Goal: Task Accomplishment & Management: Manage account settings

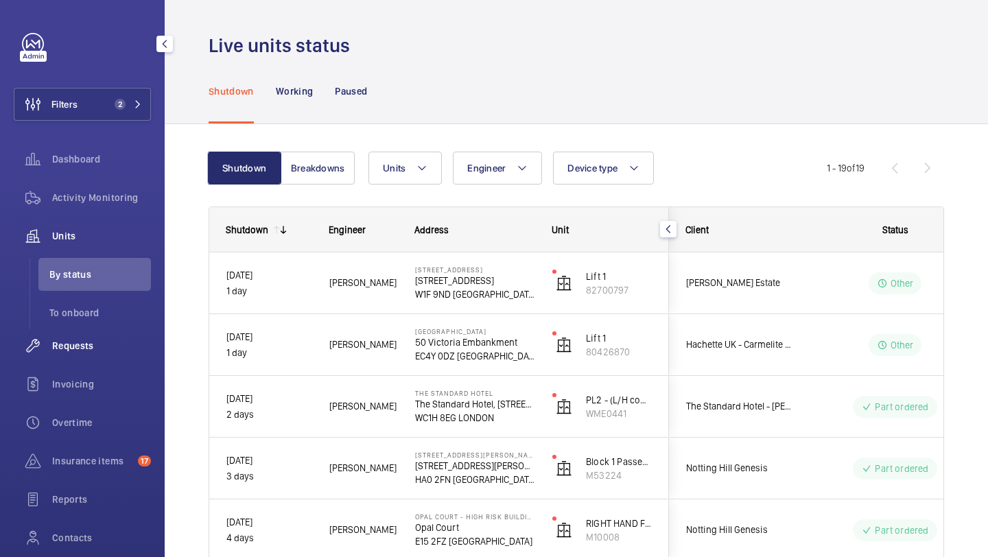
click at [120, 350] on span "Requests" at bounding box center [101, 346] width 99 height 14
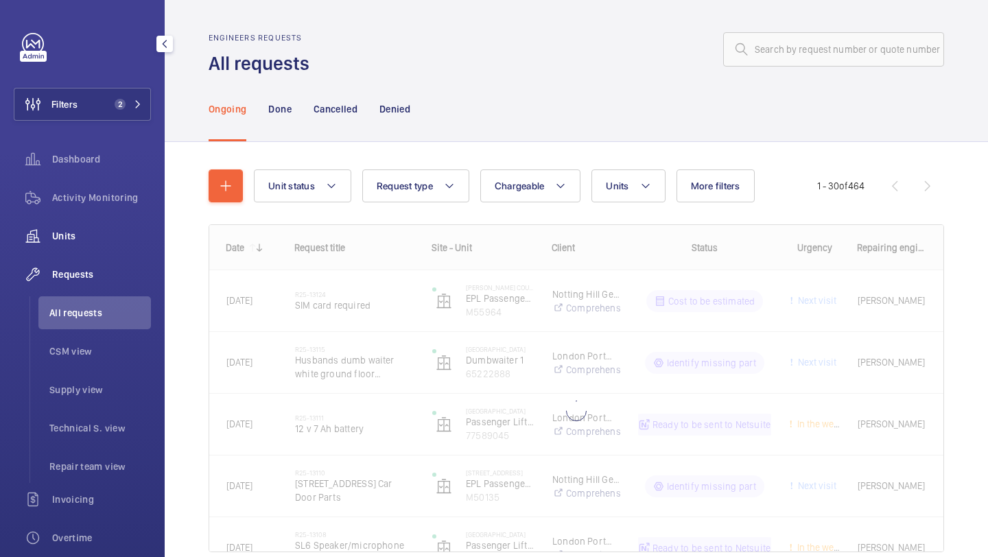
click at [110, 237] on span "Units" at bounding box center [101, 236] width 99 height 14
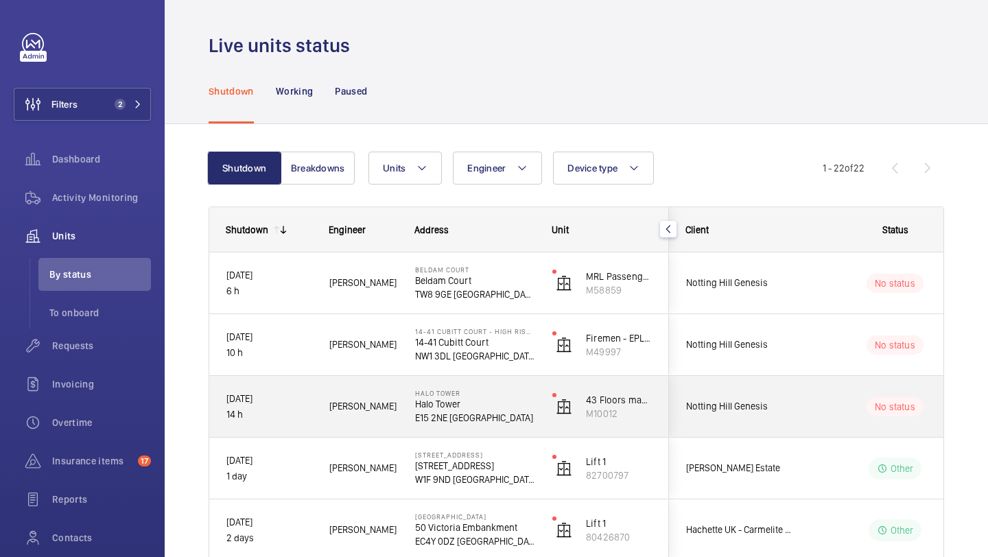
click at [716, 399] on span "Notting Hill Genesis" at bounding box center [739, 407] width 106 height 16
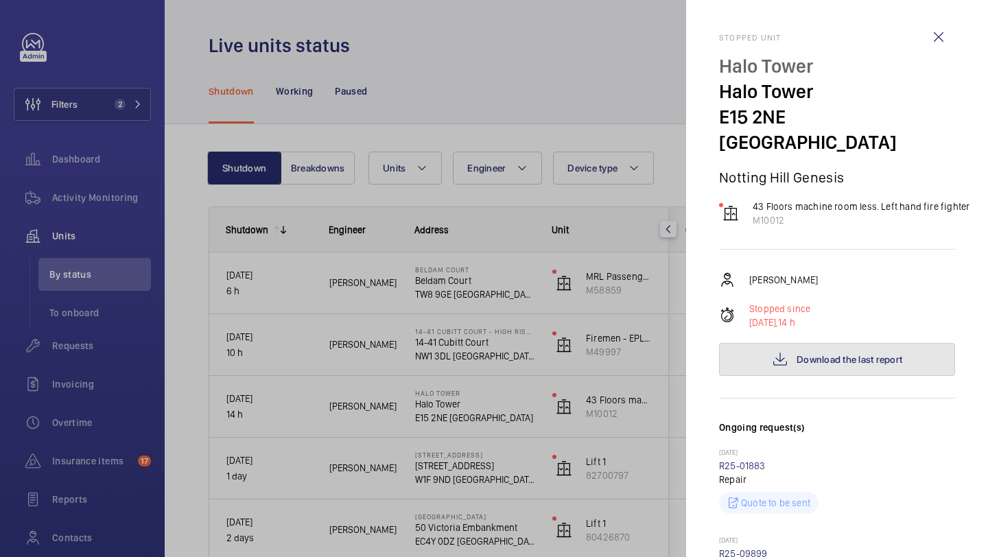
click at [788, 343] on button "Download the last report" at bounding box center [837, 359] width 236 height 33
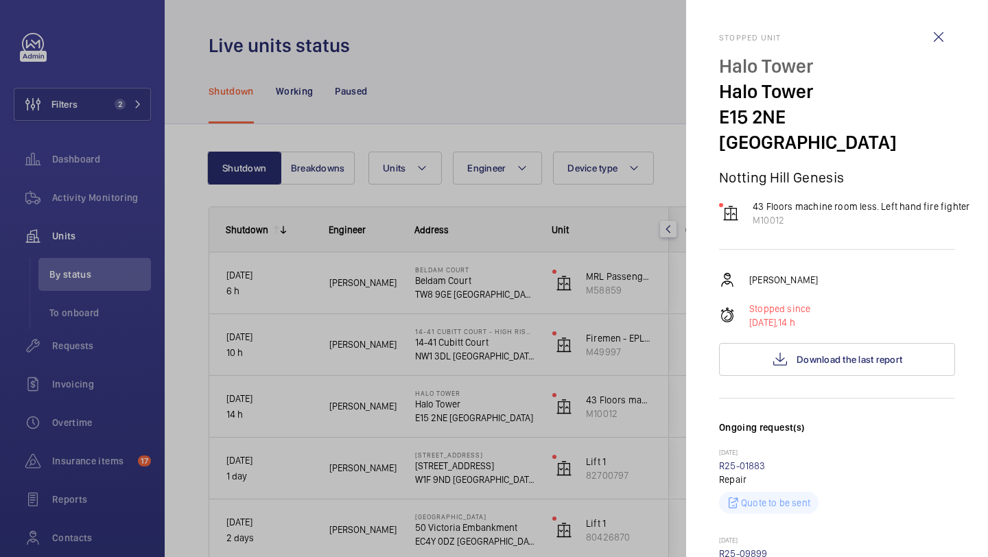
click at [629, 144] on div at bounding box center [494, 278] width 988 height 557
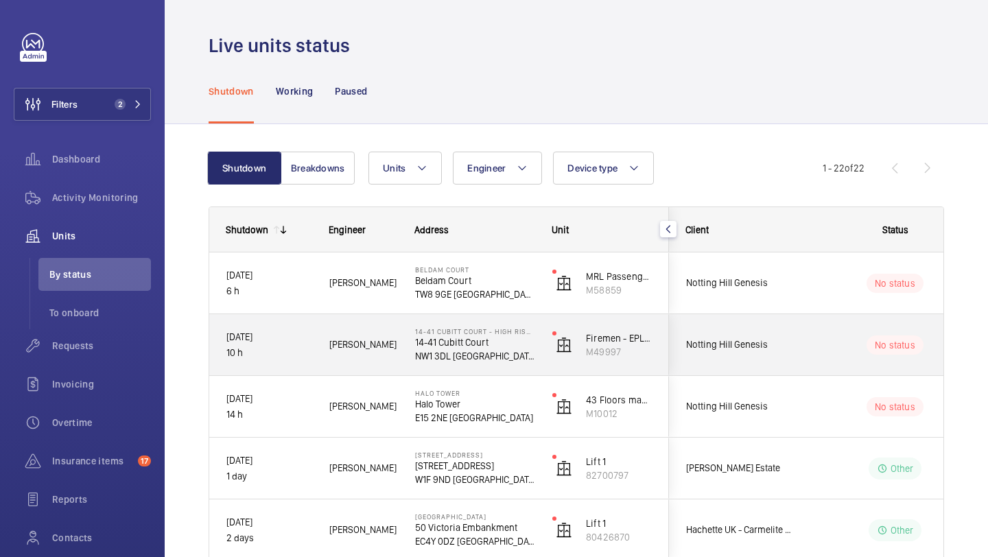
click at [863, 349] on wm-front-pills-cell "No status" at bounding box center [895, 345] width 171 height 19
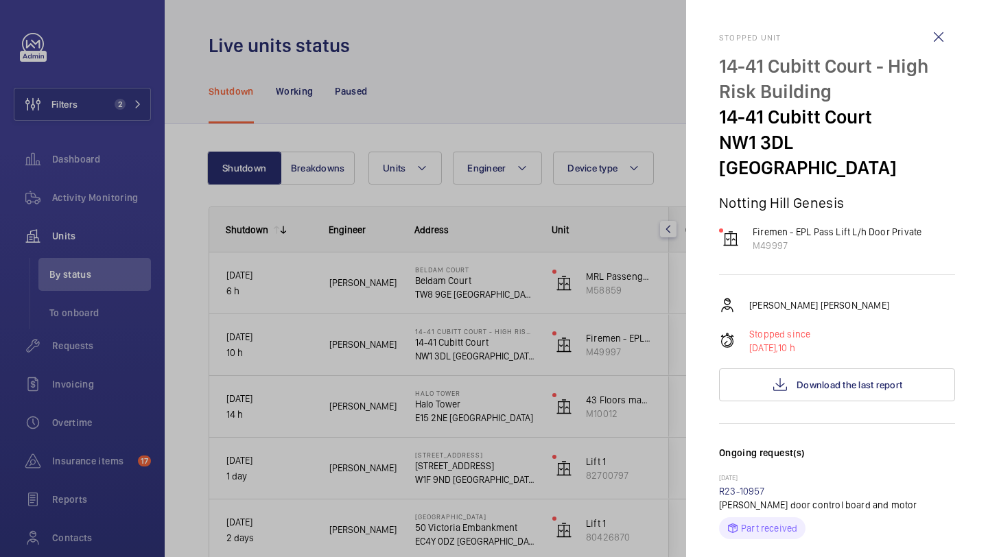
click at [839, 341] on div "[PERSON_NAME] [PERSON_NAME] Stopped since [DATE], 10 h Download the last report" at bounding box center [837, 349] width 236 height 104
click at [836, 379] on span "Download the last report" at bounding box center [850, 384] width 106 height 11
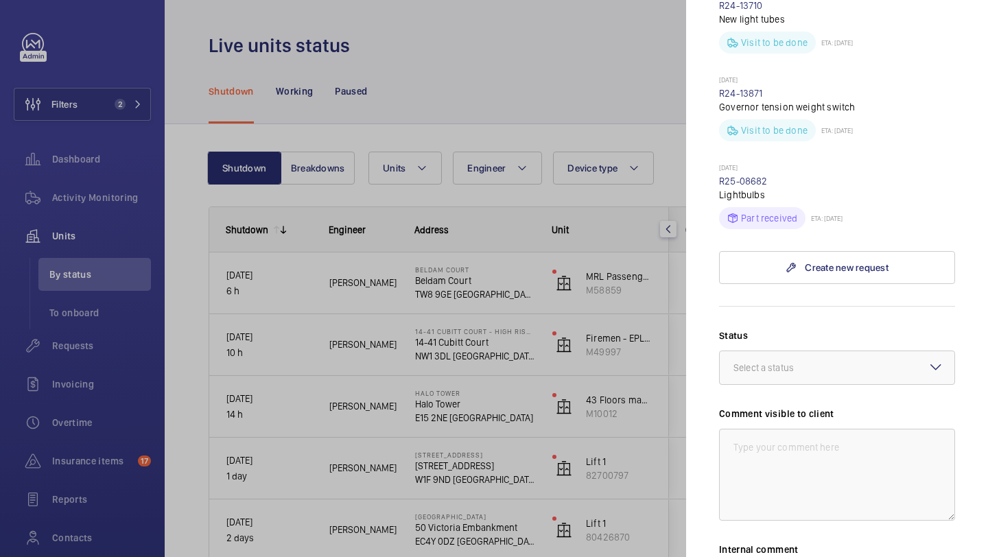
scroll to position [626, 0]
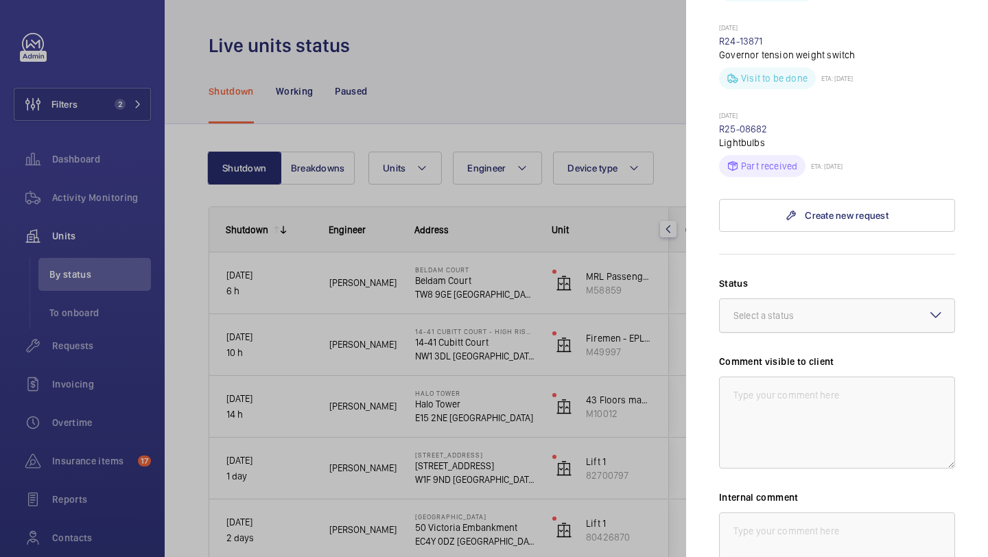
click at [836, 299] on div at bounding box center [837, 315] width 235 height 33
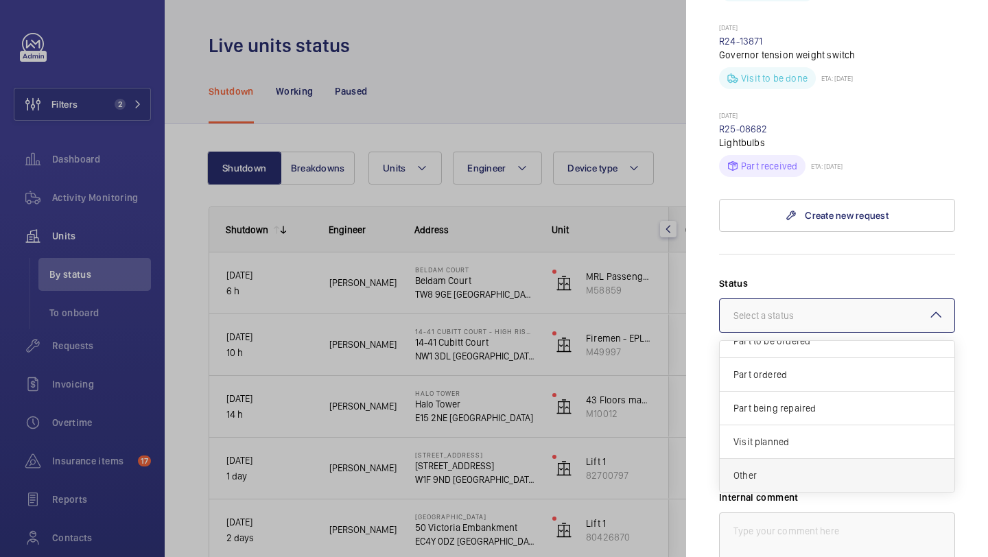
click at [781, 469] on span "Other" at bounding box center [837, 476] width 207 height 14
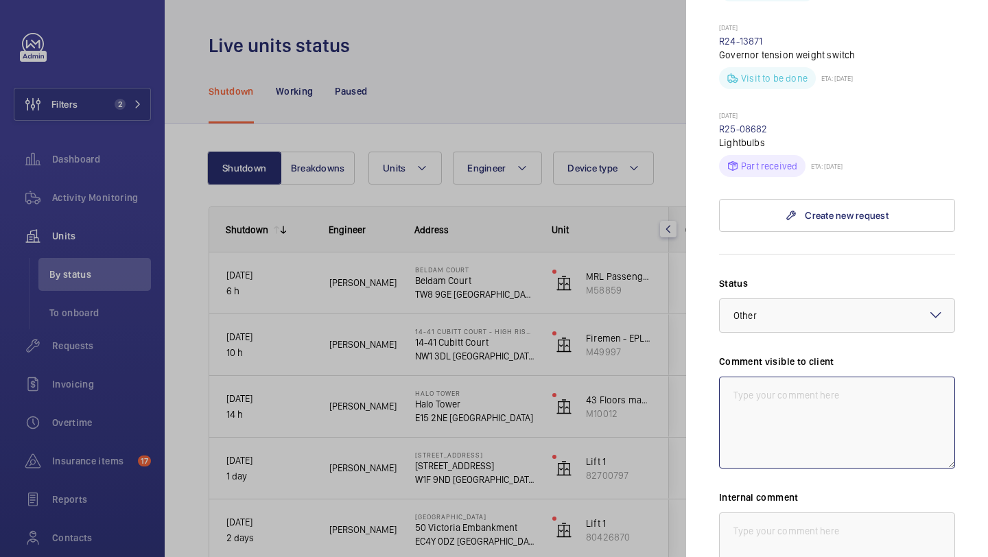
click at [780, 398] on textarea at bounding box center [837, 423] width 236 height 92
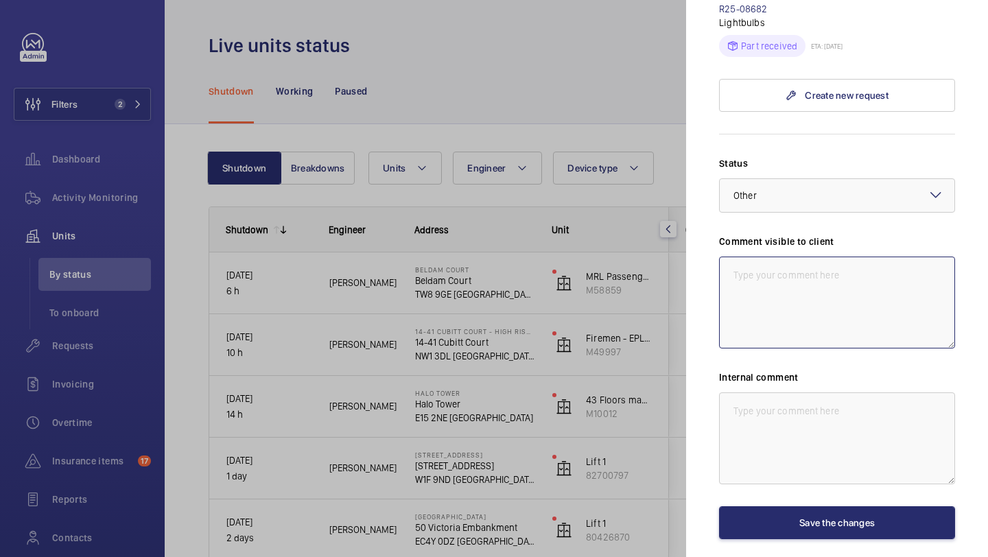
scroll to position [780, 0]
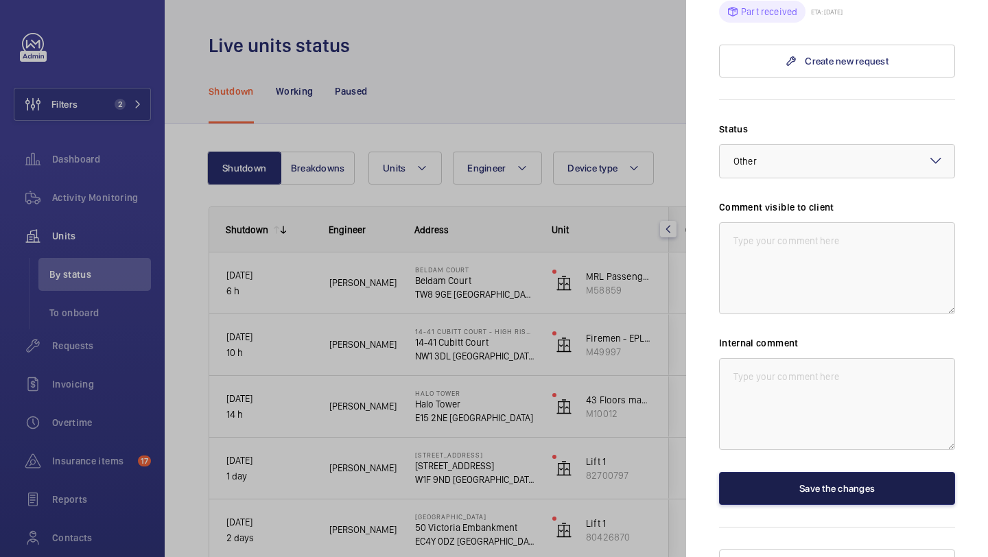
click at [777, 472] on button "Save the changes" at bounding box center [837, 488] width 236 height 33
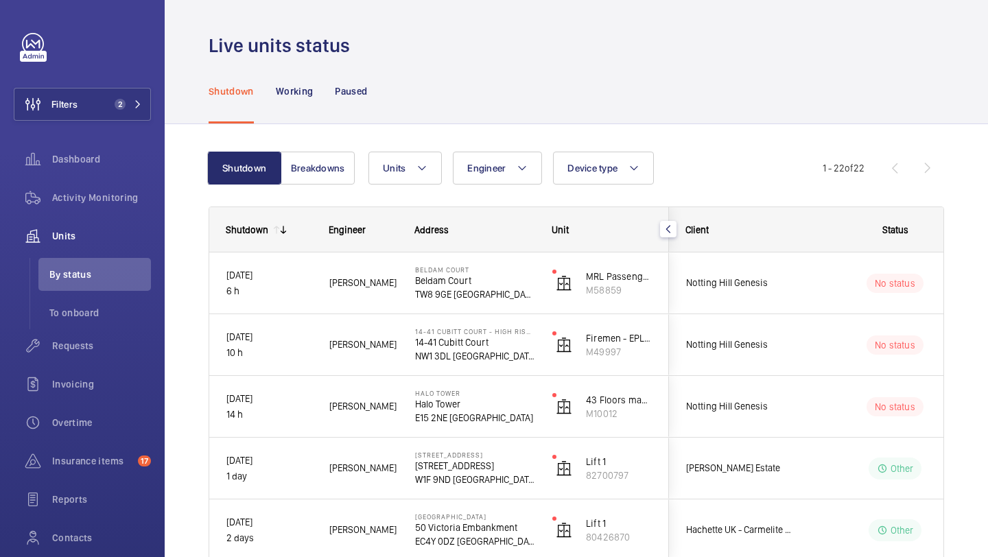
scroll to position [0, 0]
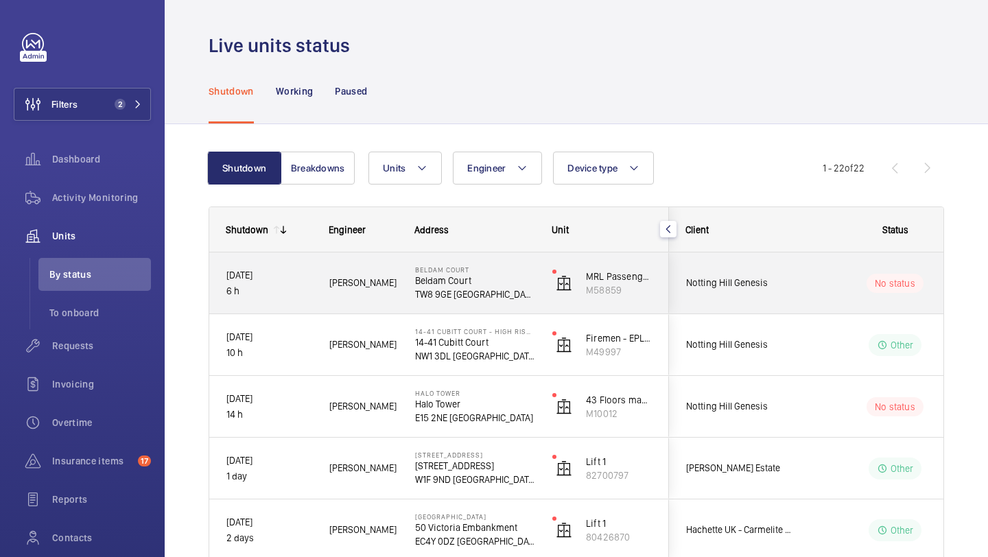
click at [727, 294] on div "Notting Hill Genesis" at bounding box center [731, 282] width 122 height 43
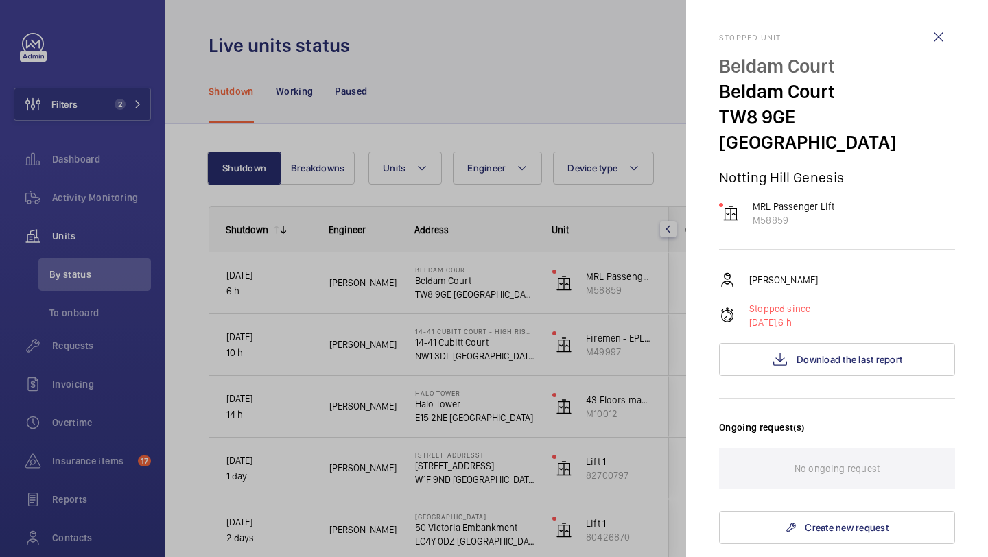
scroll to position [293, 0]
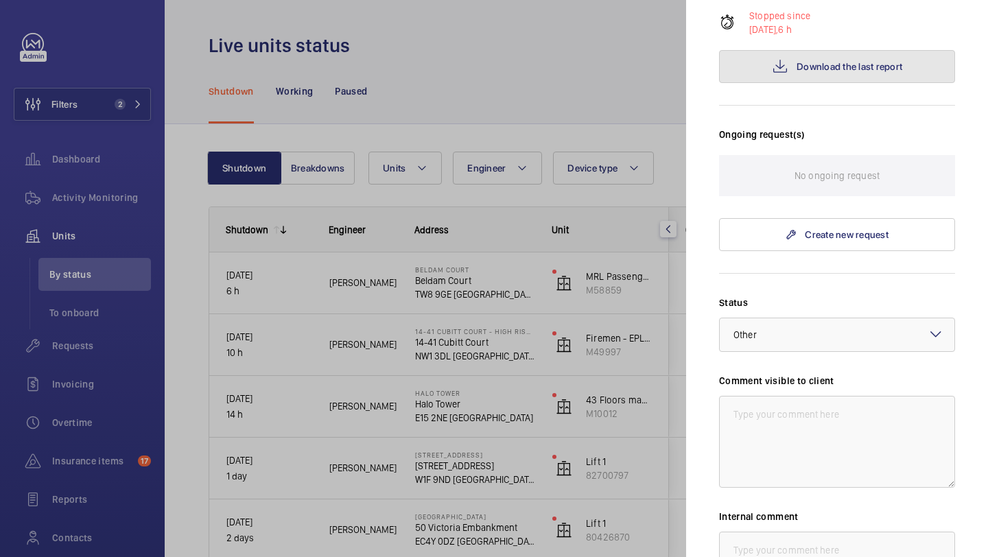
click at [819, 56] on button "Download the last report" at bounding box center [837, 66] width 236 height 33
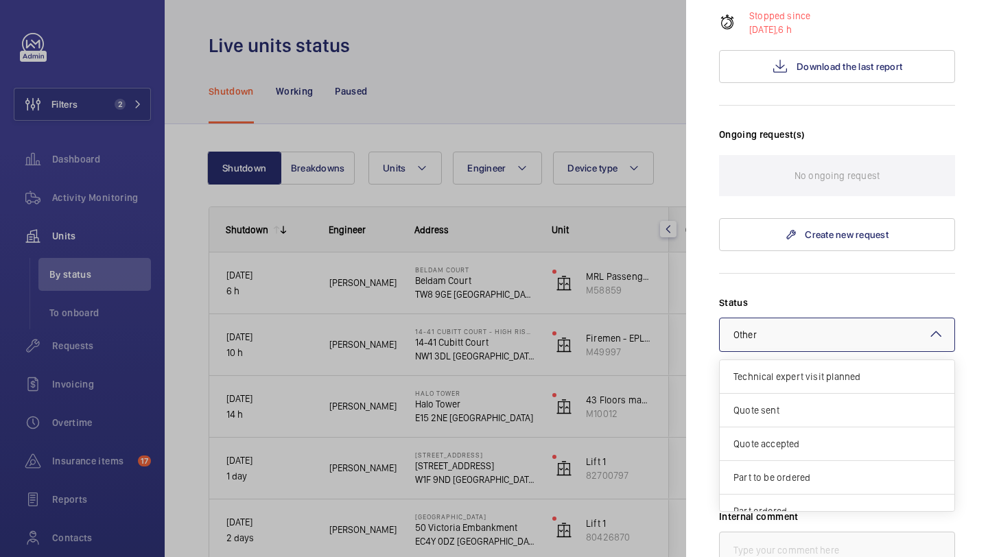
click at [797, 318] on div at bounding box center [837, 334] width 235 height 33
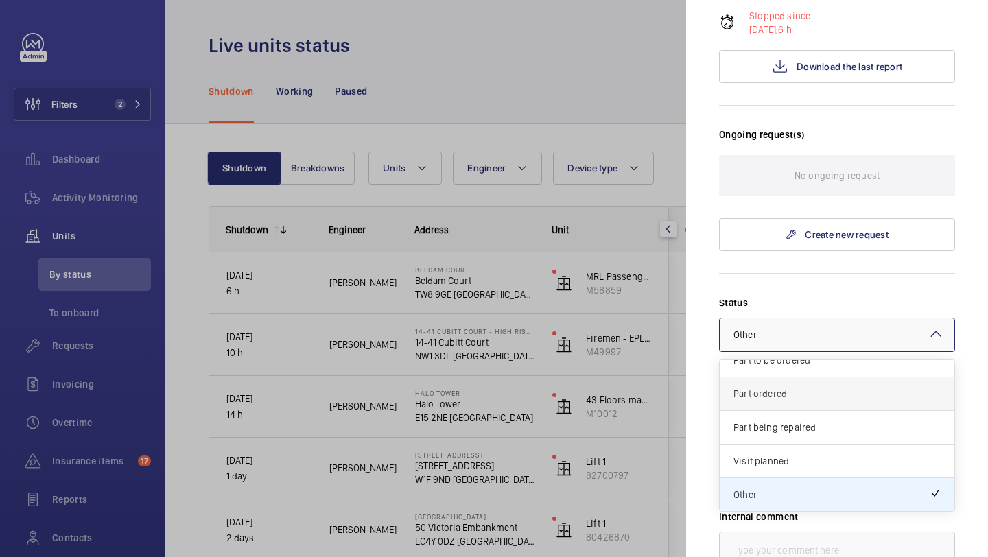
click at [791, 380] on div "Part ordered" at bounding box center [837, 394] width 235 height 34
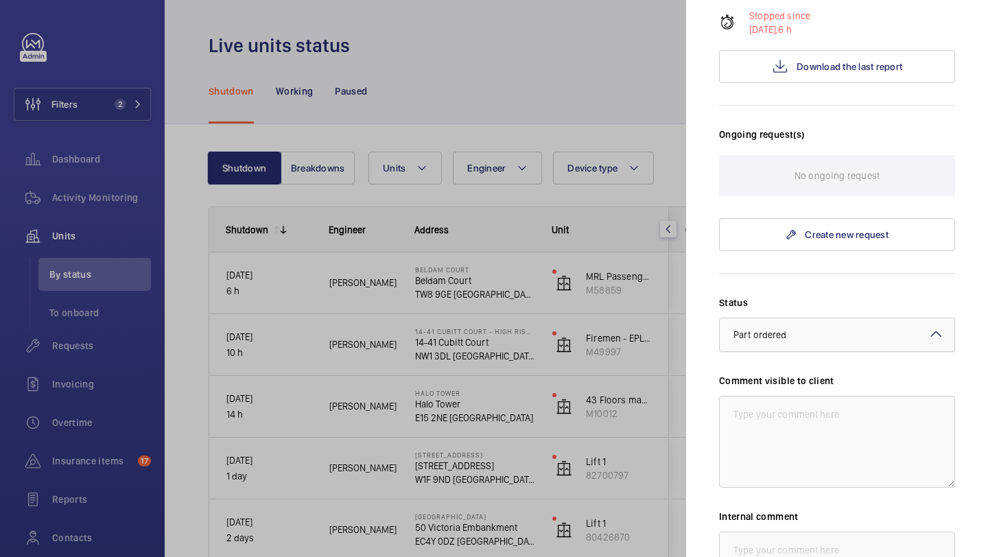
click at [784, 318] on div at bounding box center [837, 334] width 235 height 33
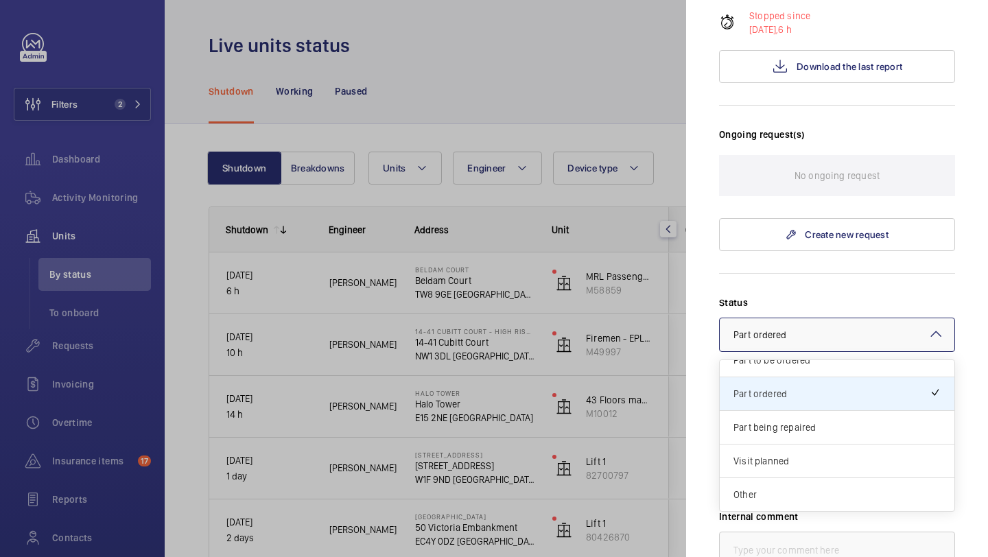
click at [782, 488] on span "Other" at bounding box center [837, 495] width 207 height 14
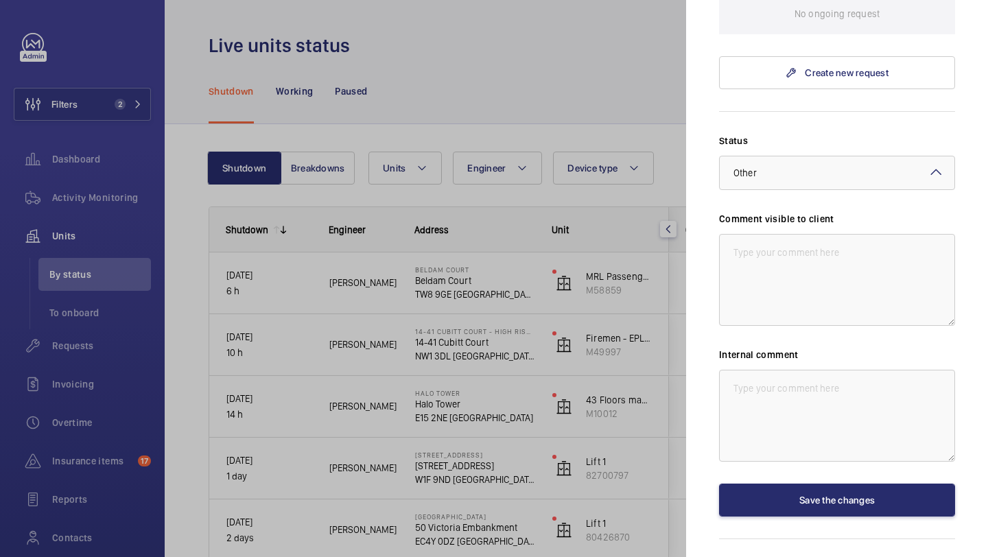
scroll to position [467, 0]
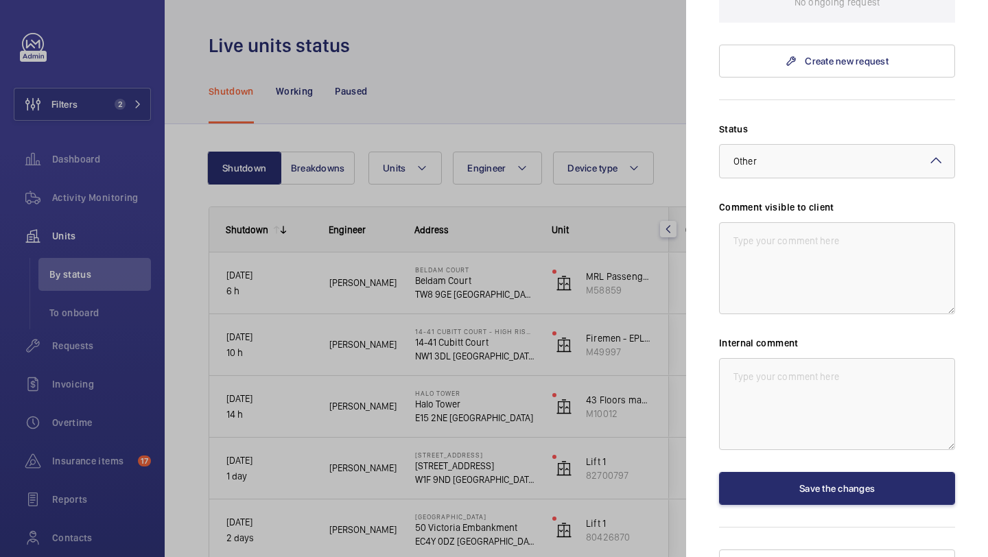
click at [784, 443] on div "Status Select a status × Other × Comment visible to client Internal comment Sav…" at bounding box center [837, 313] width 236 height 383
click at [784, 472] on button "Save the changes" at bounding box center [837, 488] width 236 height 33
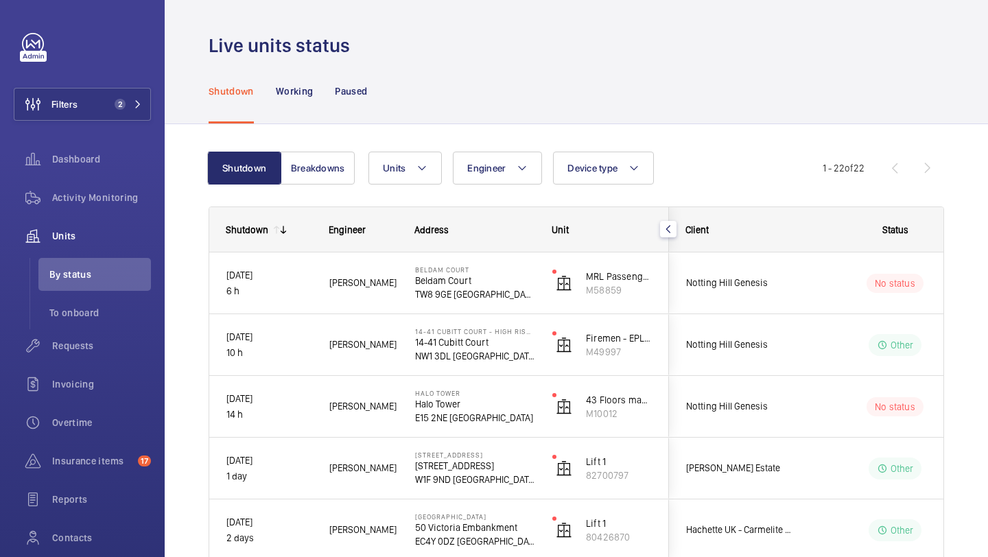
scroll to position [0, 0]
